Goal: Task Accomplishment & Management: Use online tool/utility

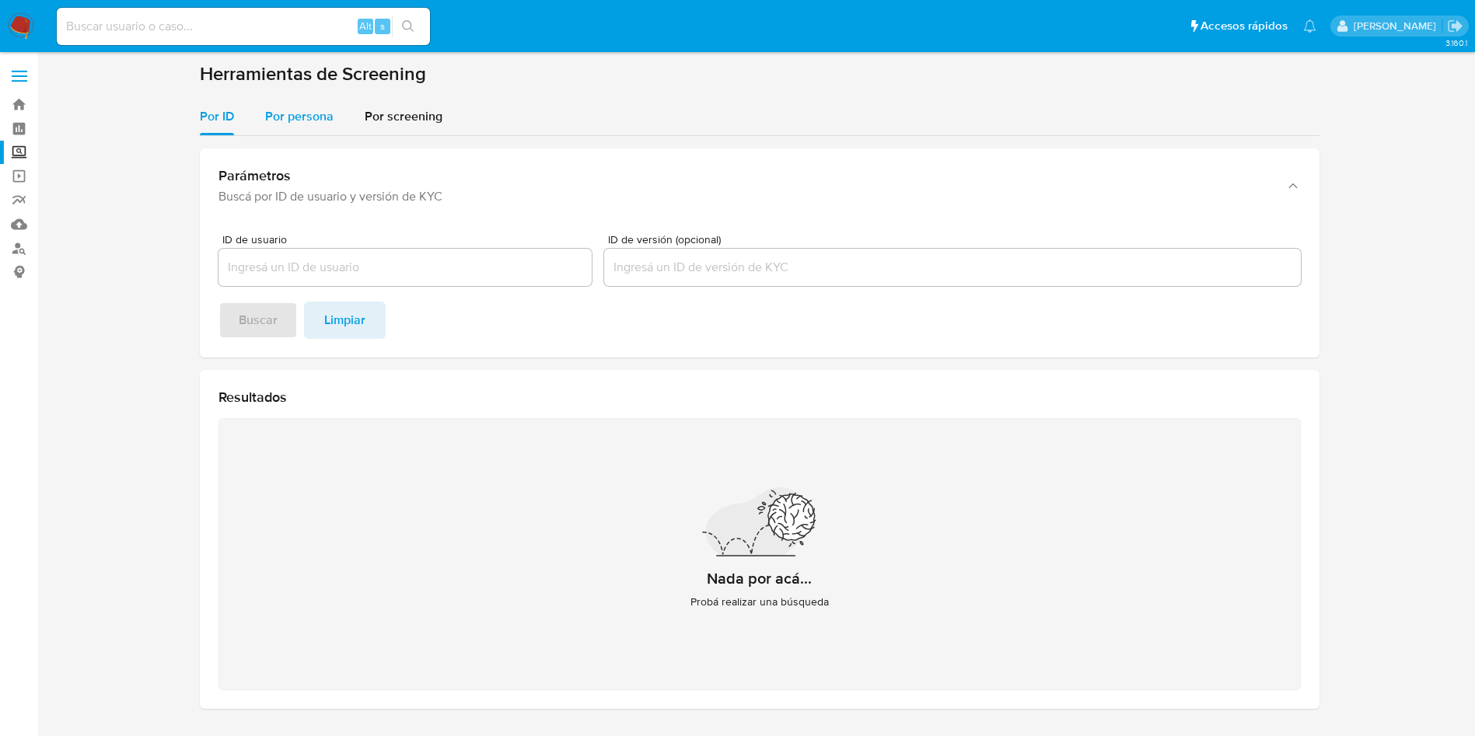
drag, startPoint x: 318, startPoint y: 114, endPoint x: 322, endPoint y: 130, distance: 16.0
click at [317, 114] on span "Por persona" at bounding box center [299, 116] width 68 height 18
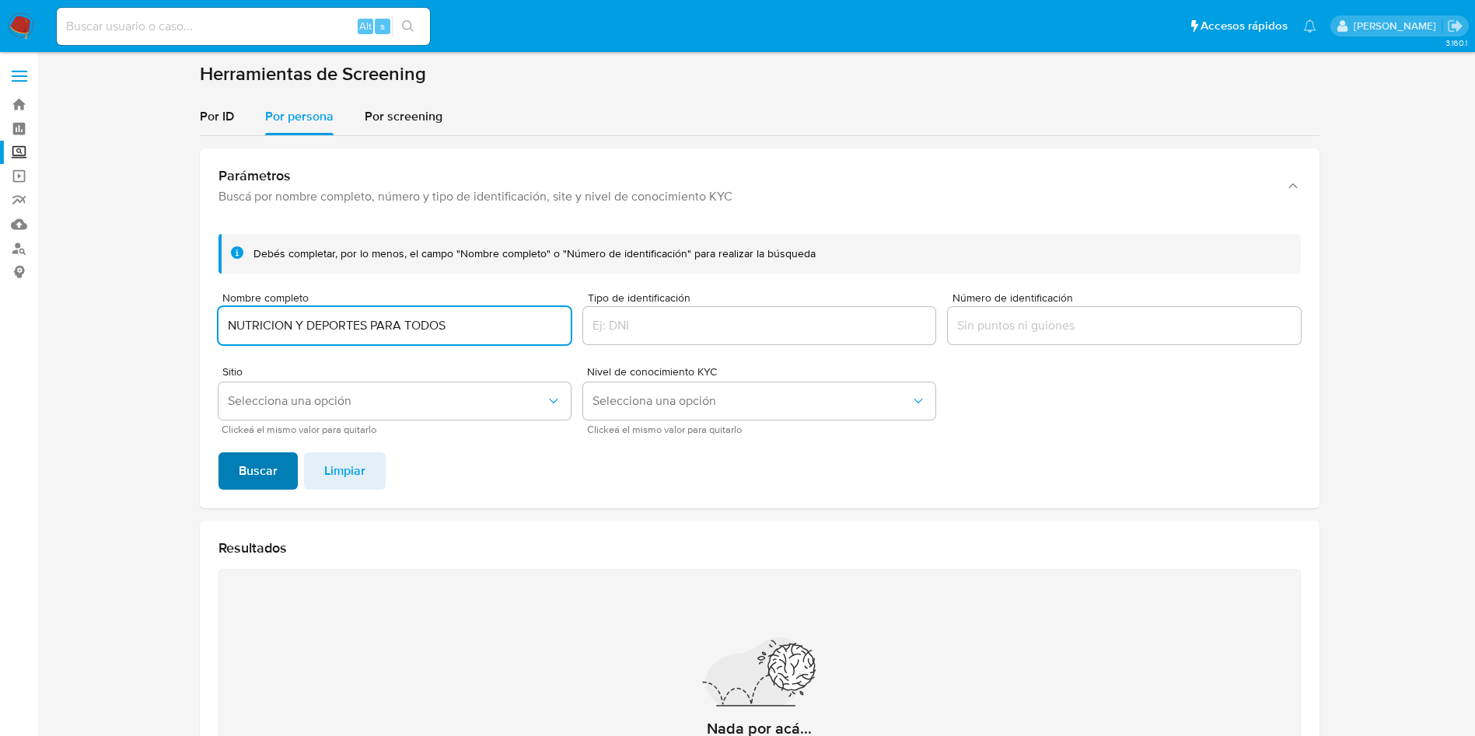
type input "NUTRICION Y DEPORTES PARA TODOS"
click at [265, 471] on span "Buscar" at bounding box center [258, 471] width 39 height 34
